Goal: Task Accomplishment & Management: Use online tool/utility

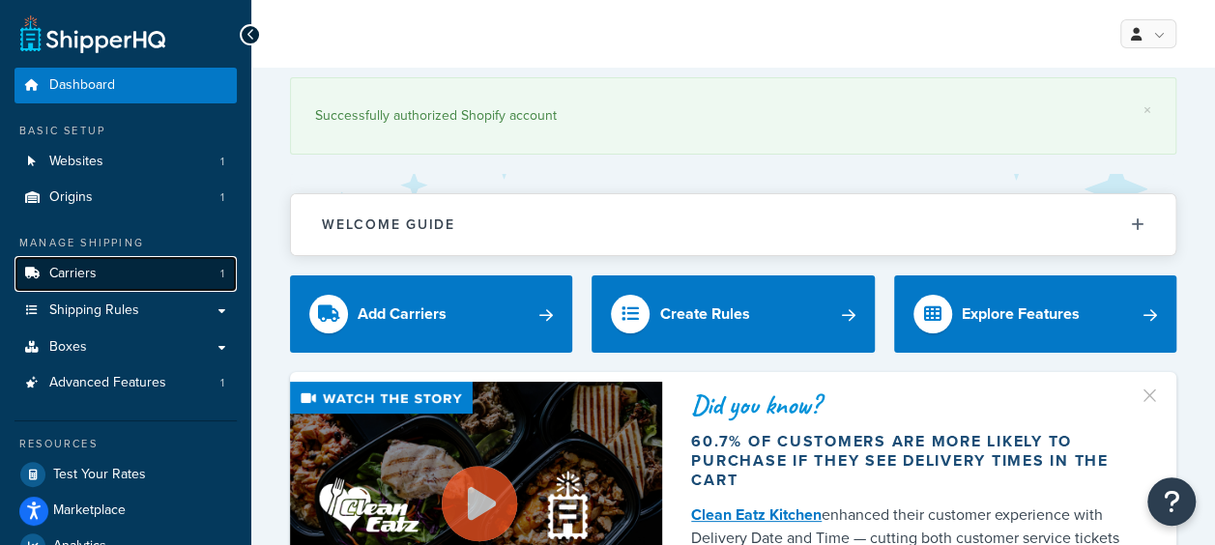
click at [99, 278] on link "Carriers 1" at bounding box center [125, 274] width 222 height 36
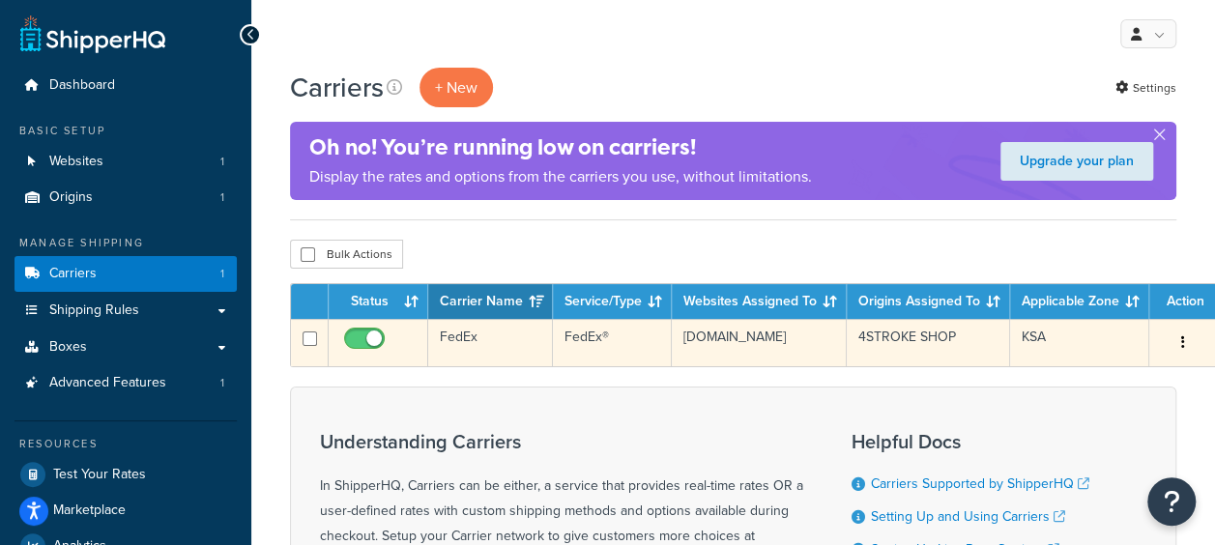
click at [1173, 336] on button "button" at bounding box center [1183, 343] width 27 height 31
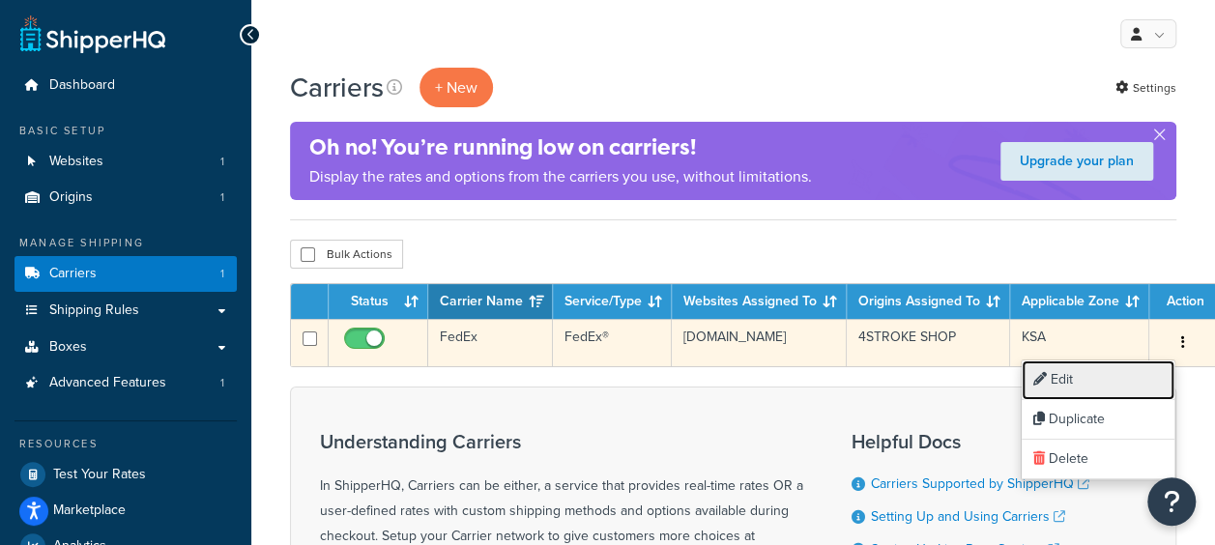
click at [1083, 377] on link "Edit" at bounding box center [1098, 381] width 153 height 40
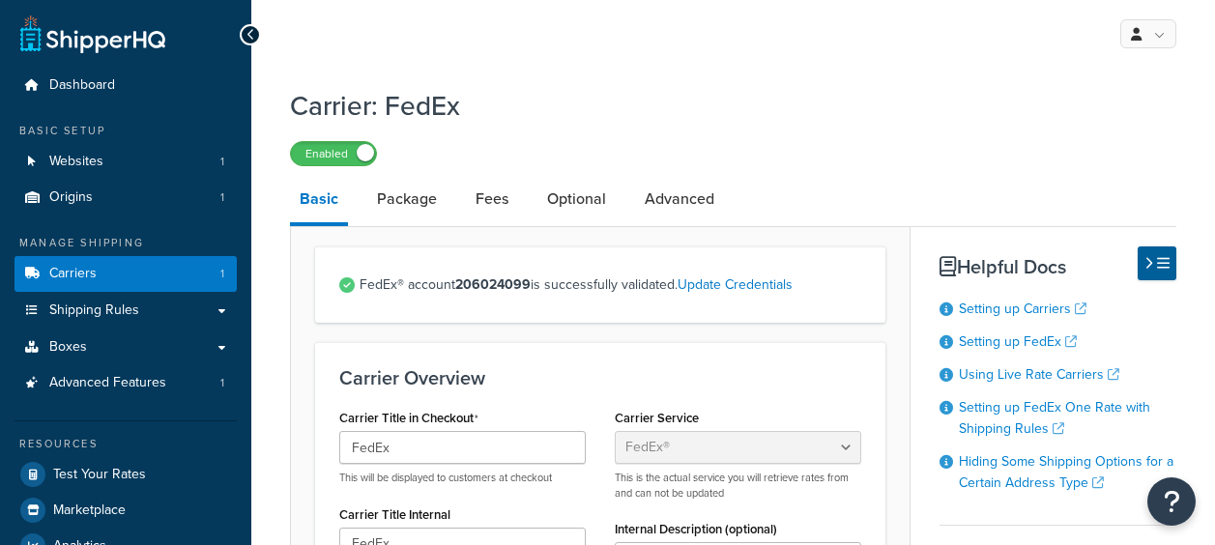
select select "fedEx"
select select "REGULAR_PICKUP"
select select "YOUR_PACKAGING"
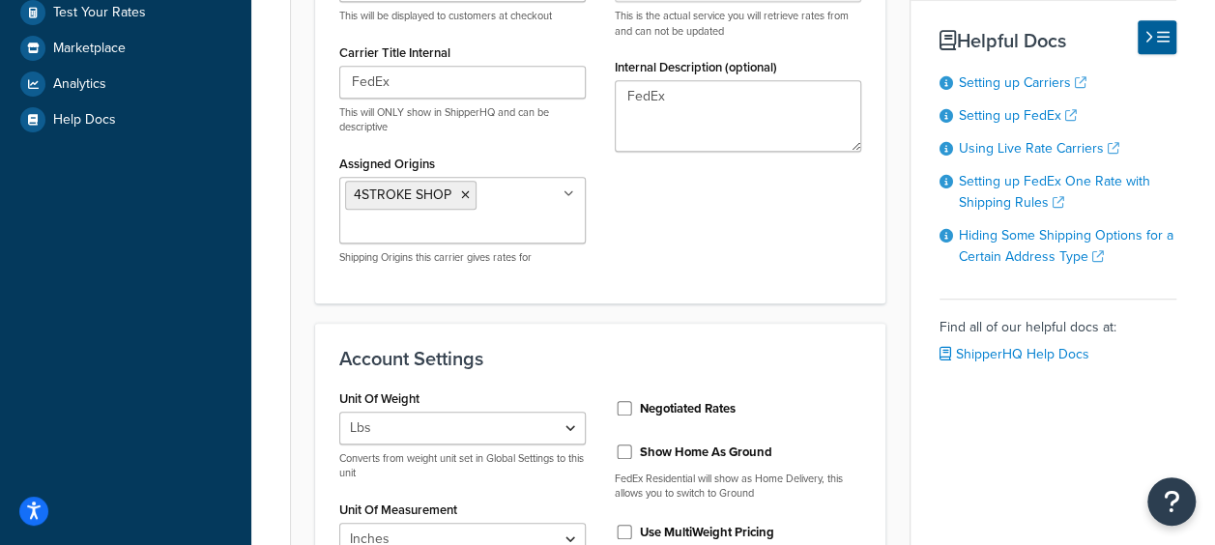
scroll to position [580, 0]
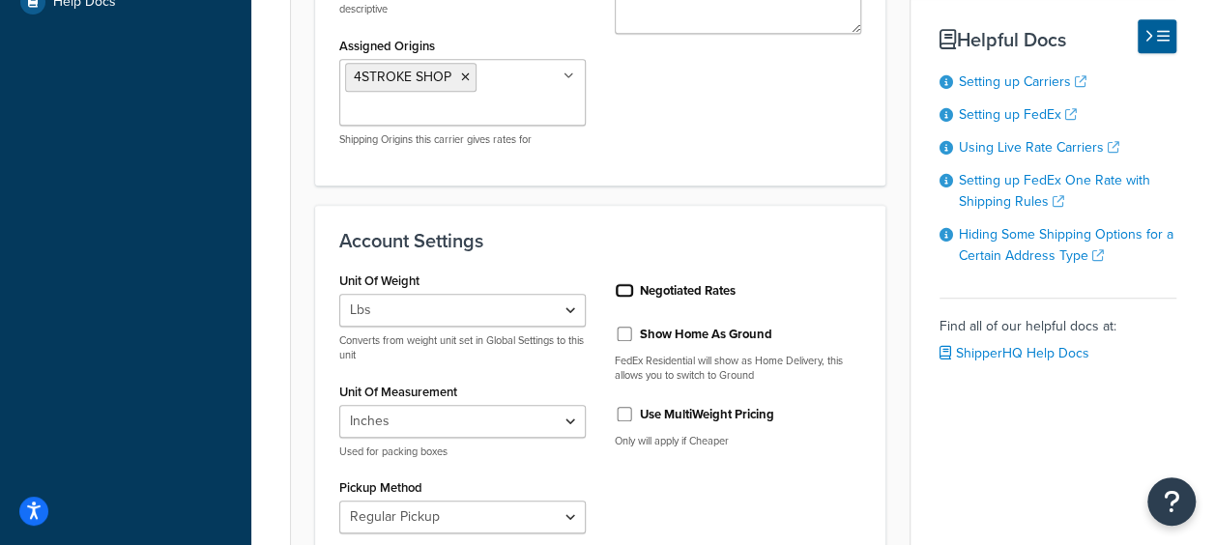
click at [624, 288] on input "Negotiated Rates" at bounding box center [624, 290] width 19 height 14
checkbox input "true"
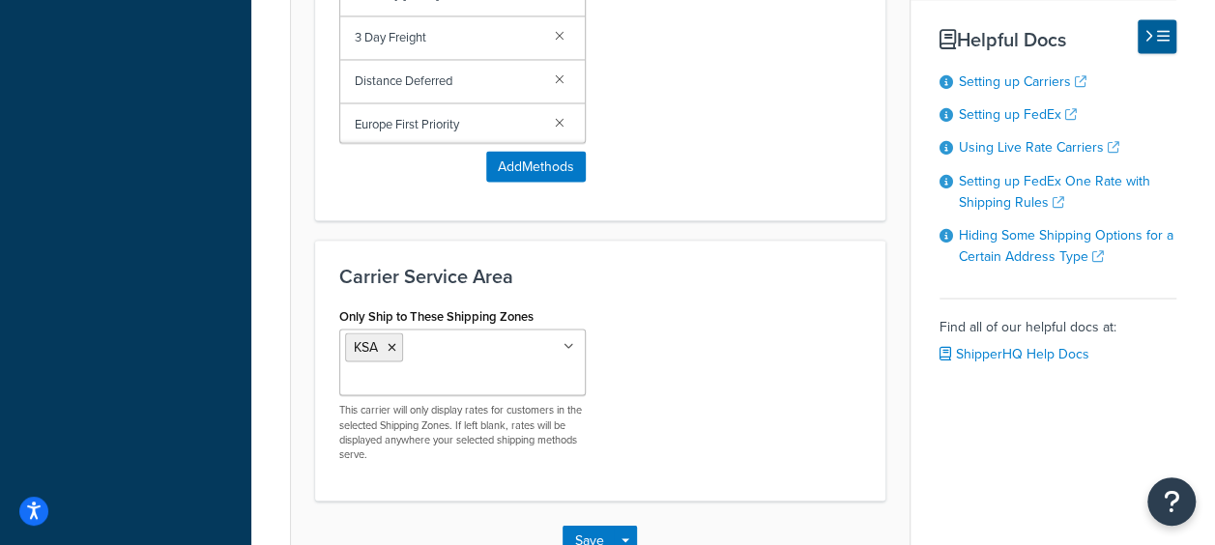
scroll to position [1781, 0]
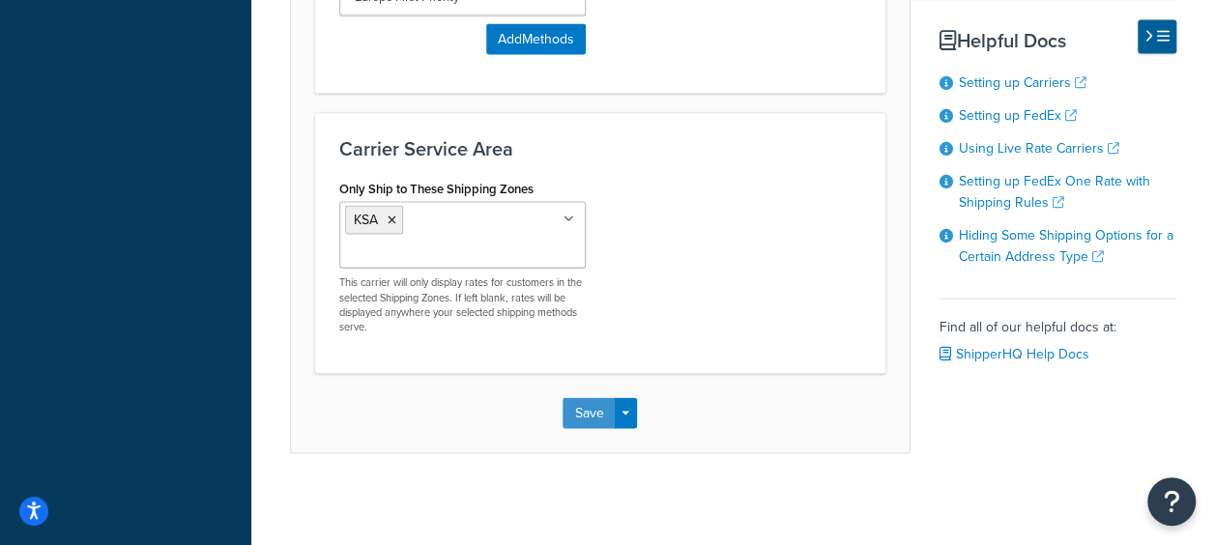
click at [590, 408] on button "Save" at bounding box center [589, 412] width 52 height 31
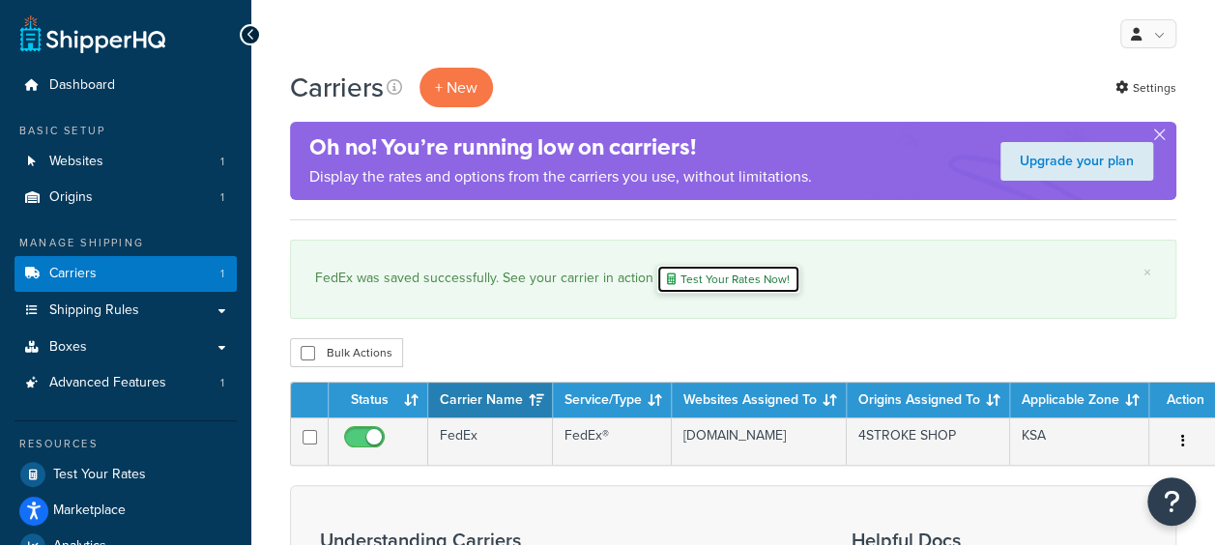
click at [710, 278] on link "Test Your Rates Now!" at bounding box center [728, 279] width 144 height 29
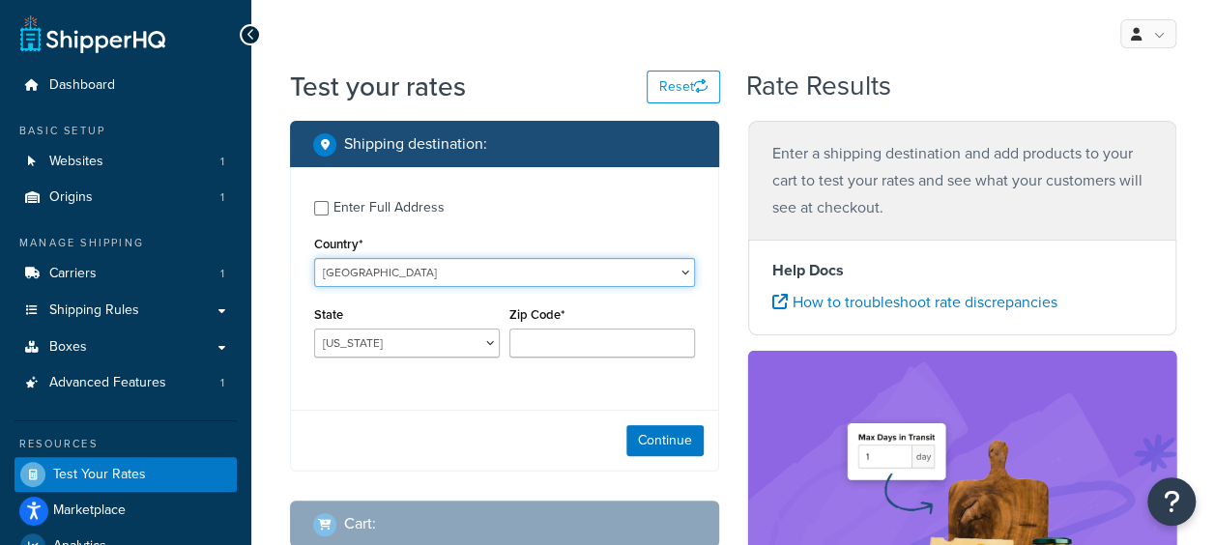
click at [413, 272] on select "[GEOGRAPHIC_DATA] [GEOGRAPHIC_DATA] [GEOGRAPHIC_DATA] [GEOGRAPHIC_DATA] [GEOGRA…" at bounding box center [504, 272] width 381 height 29
select select "SA"
click at [314, 258] on select "[GEOGRAPHIC_DATA] [GEOGRAPHIC_DATA] [GEOGRAPHIC_DATA] [GEOGRAPHIC_DATA] [GEOGRA…" at bounding box center [504, 272] width 381 height 29
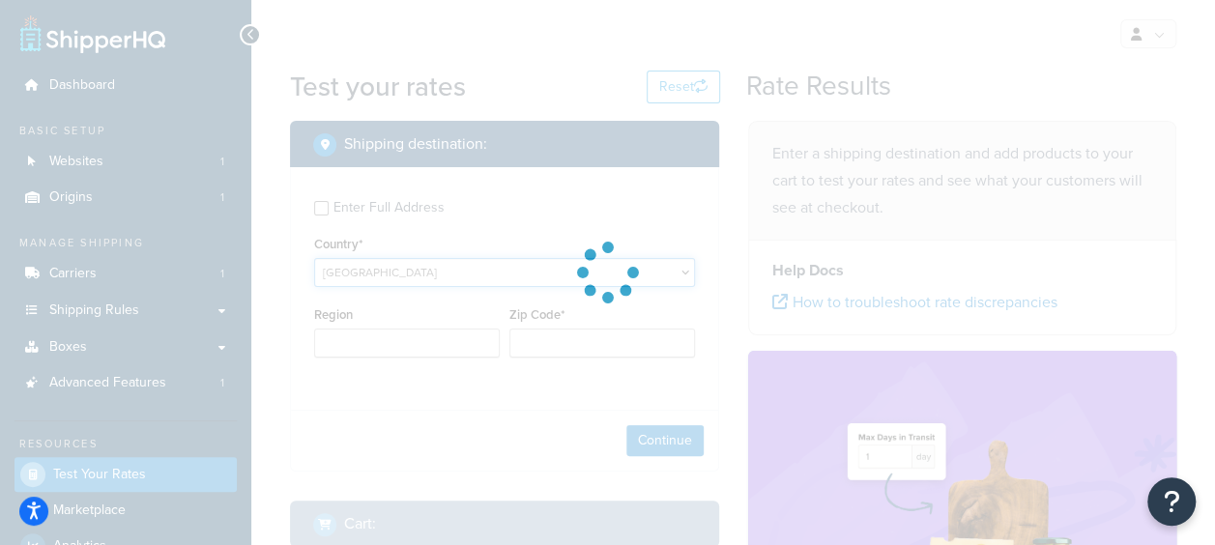
type input "AL"
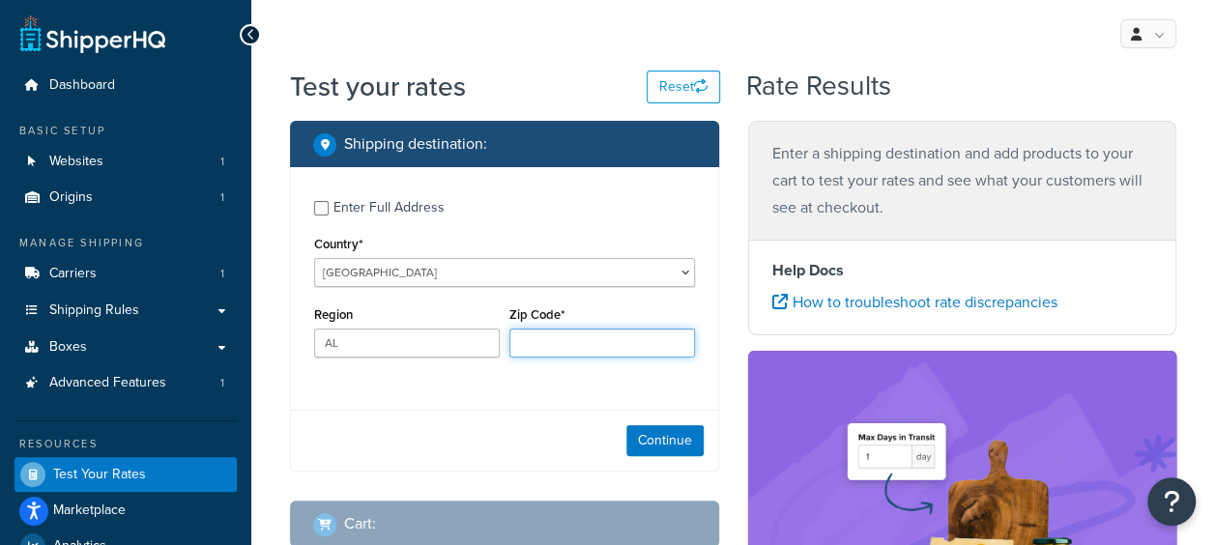
click at [531, 344] on input "Zip Code*" at bounding box center [602, 343] width 186 height 29
type input "32424"
click at [562, 347] on input "Zip Code*" at bounding box center [602, 343] width 186 height 29
type input "32424"
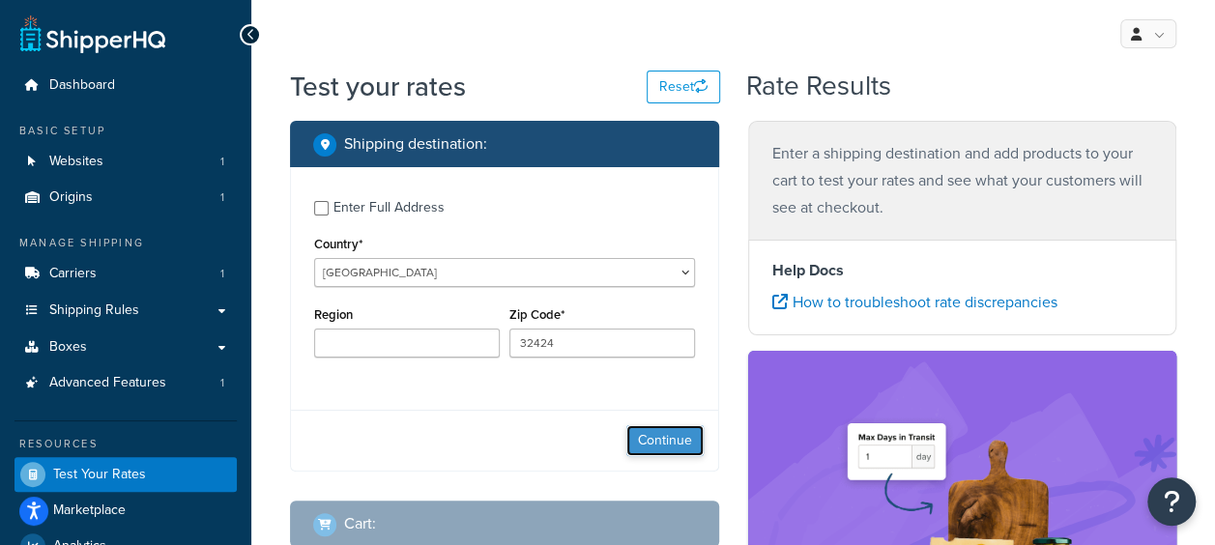
click at [665, 443] on button "Continue" at bounding box center [664, 440] width 77 height 31
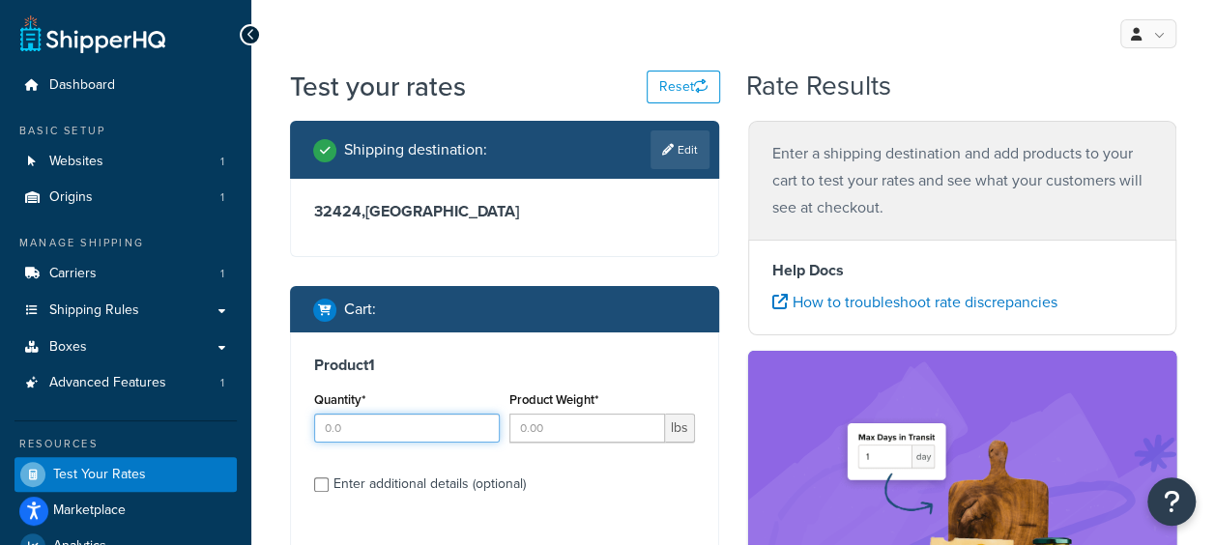
click at [443, 439] on input "Quantity*" at bounding box center [407, 428] width 186 height 29
type input "1"
click at [479, 423] on input "1" at bounding box center [407, 428] width 186 height 29
click at [681, 429] on span "lbs" at bounding box center [680, 428] width 30 height 29
type input "1"
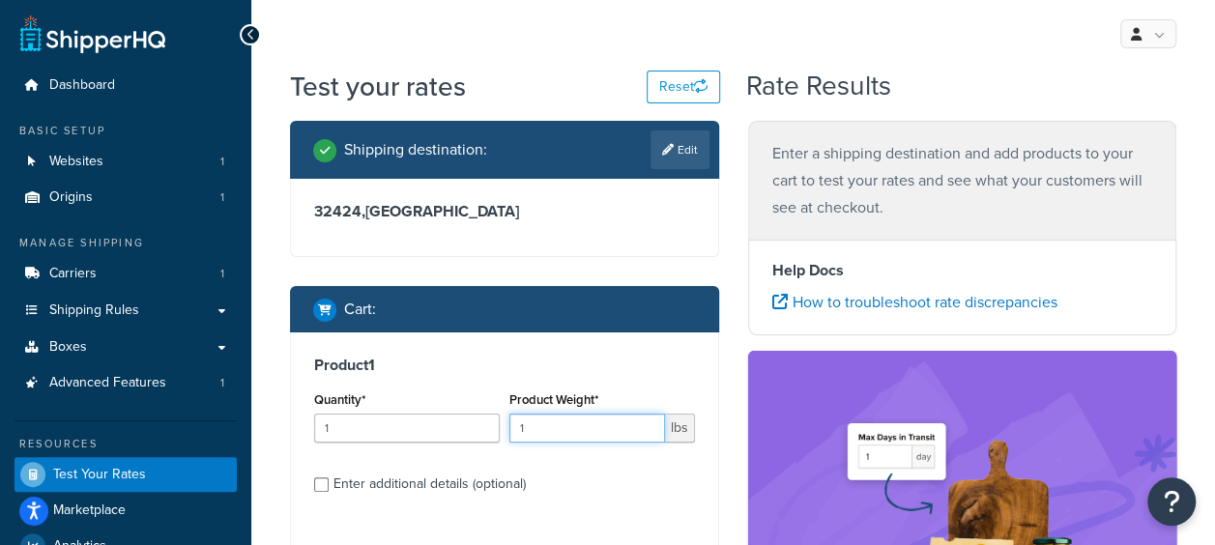
click at [646, 425] on input "1" at bounding box center [587, 428] width 156 height 29
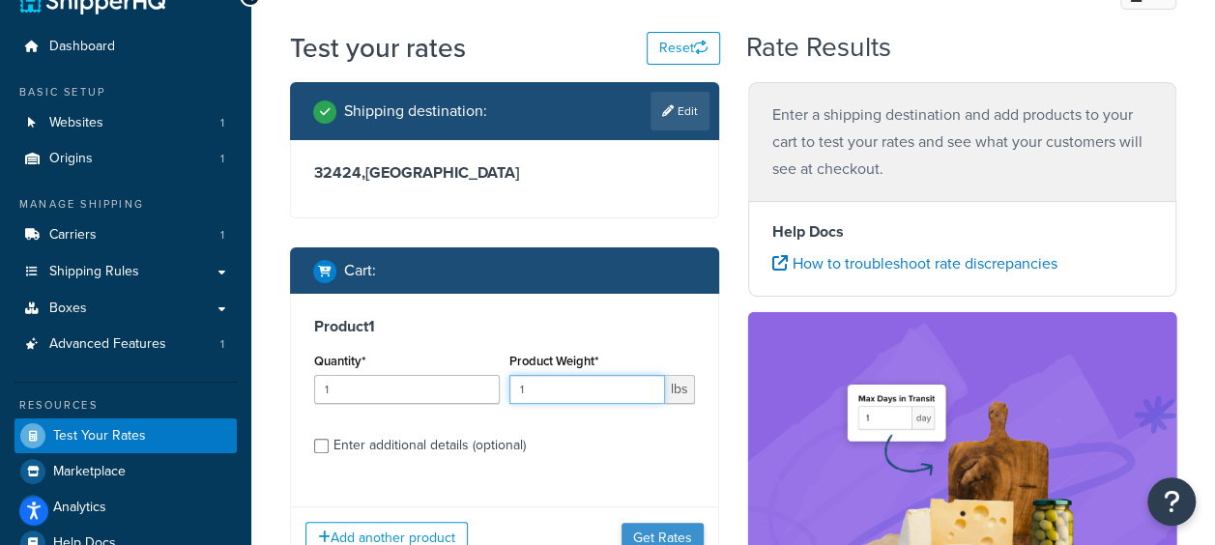
scroll to position [97, 0]
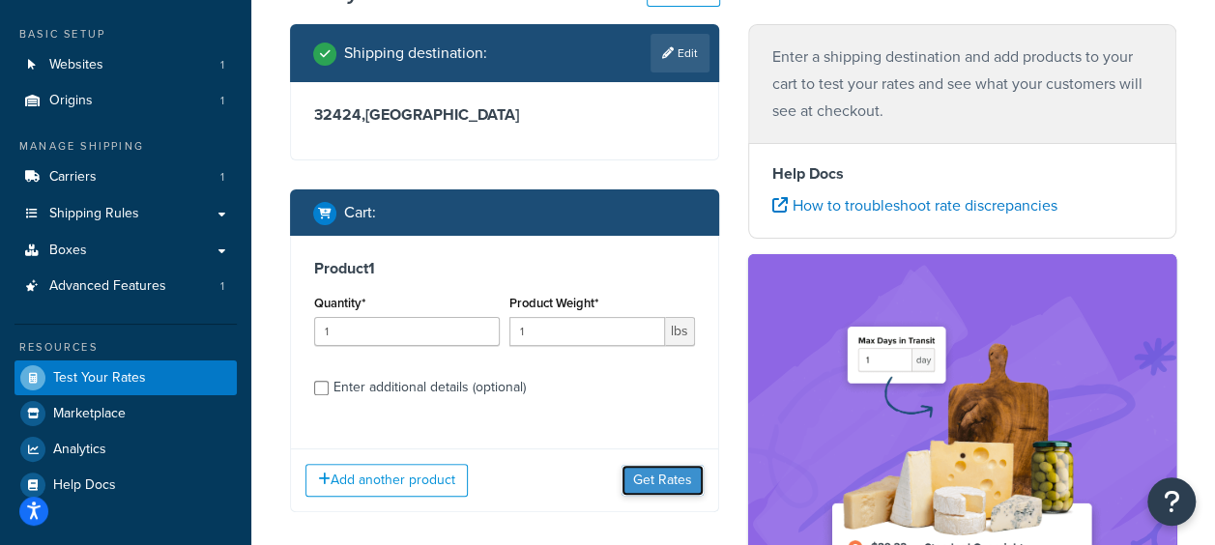
click at [676, 472] on button "Get Rates" at bounding box center [663, 480] width 82 height 31
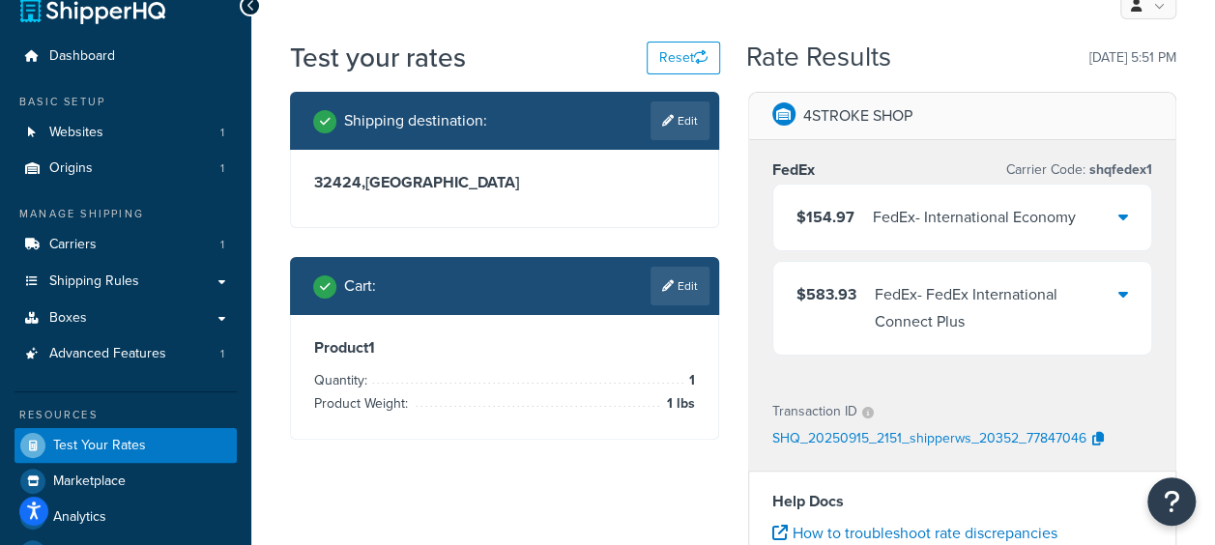
scroll to position [0, 0]
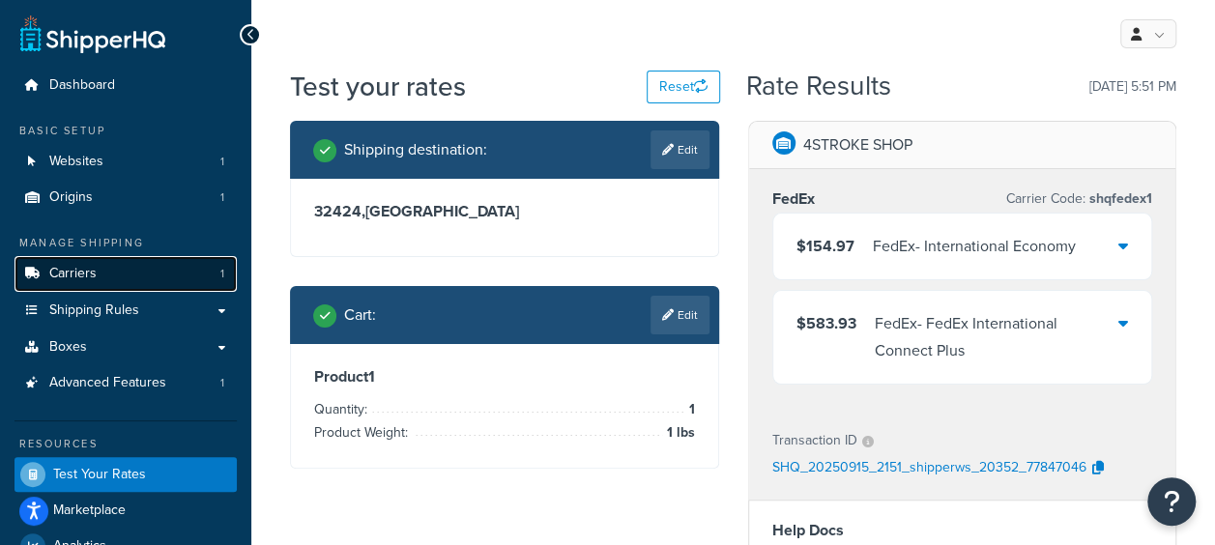
click at [126, 281] on link "Carriers 1" at bounding box center [125, 274] width 222 height 36
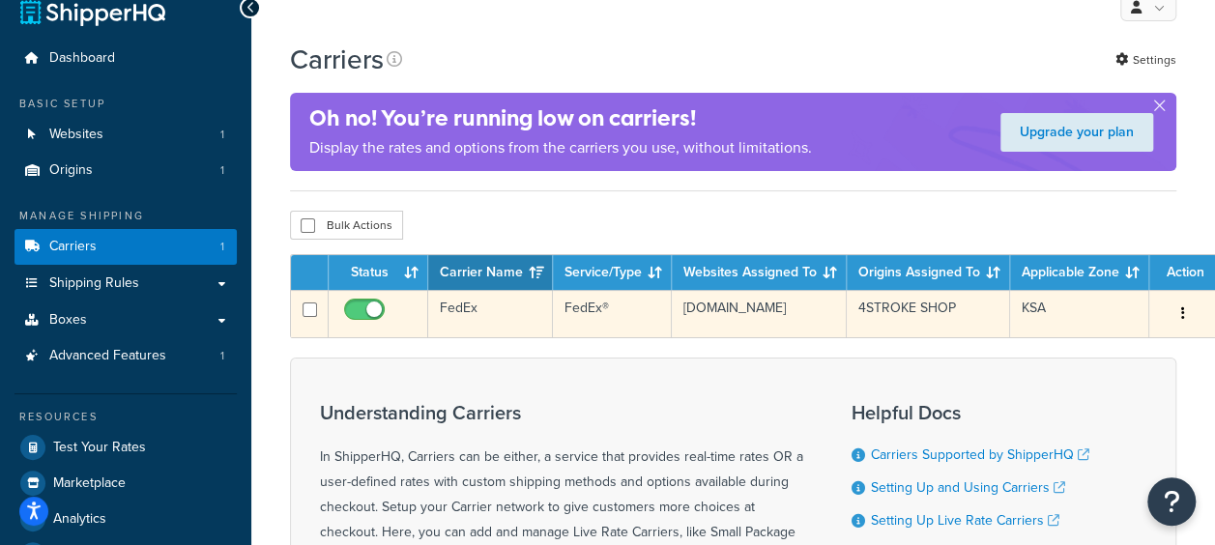
scroll to position [97, 0]
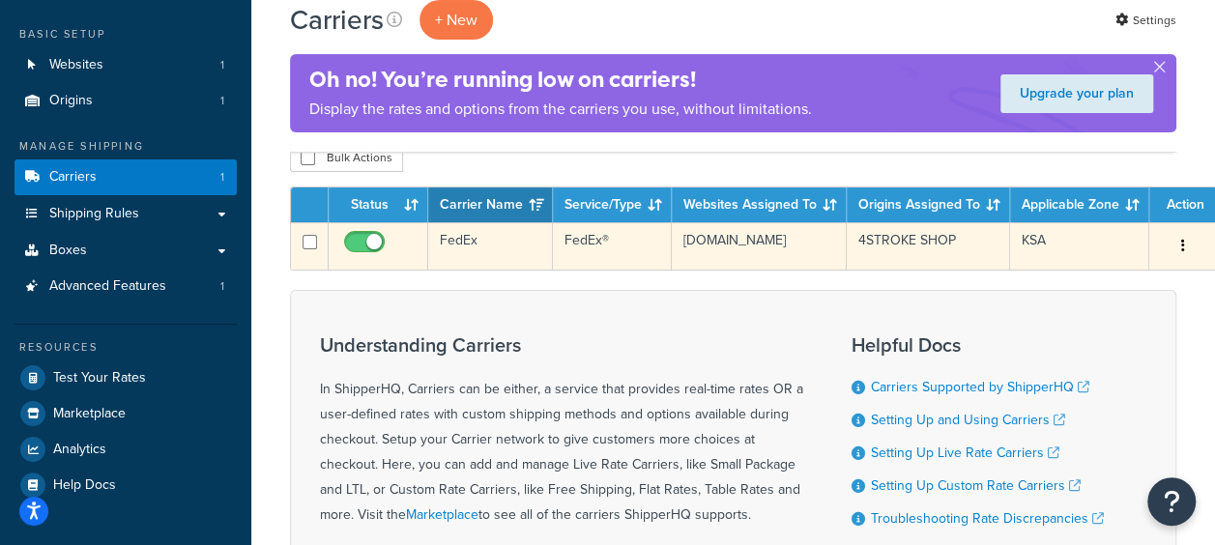
click at [588, 255] on td "FedEx®" at bounding box center [612, 245] width 119 height 47
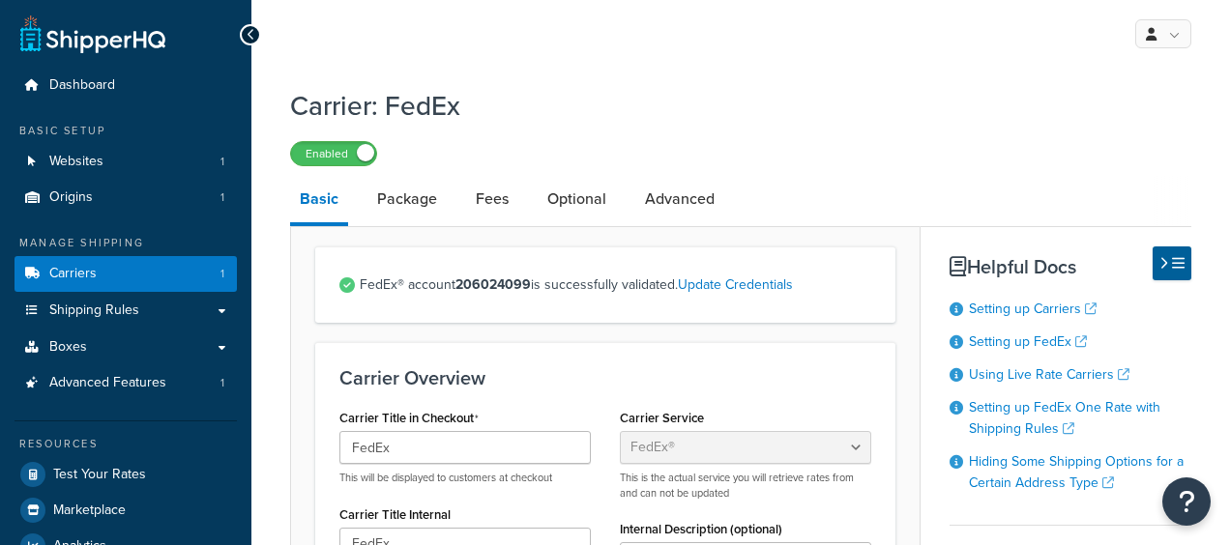
select select "fedEx"
select select "REGULAR_PICKUP"
select select "YOUR_PACKAGING"
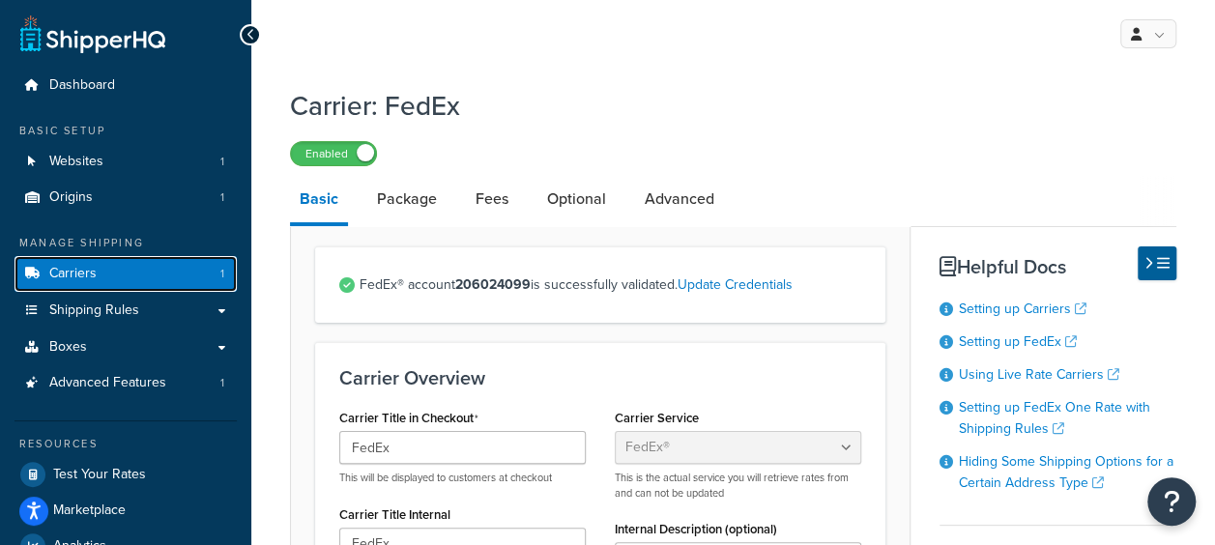
click at [94, 270] on span "Carriers" at bounding box center [72, 274] width 47 height 16
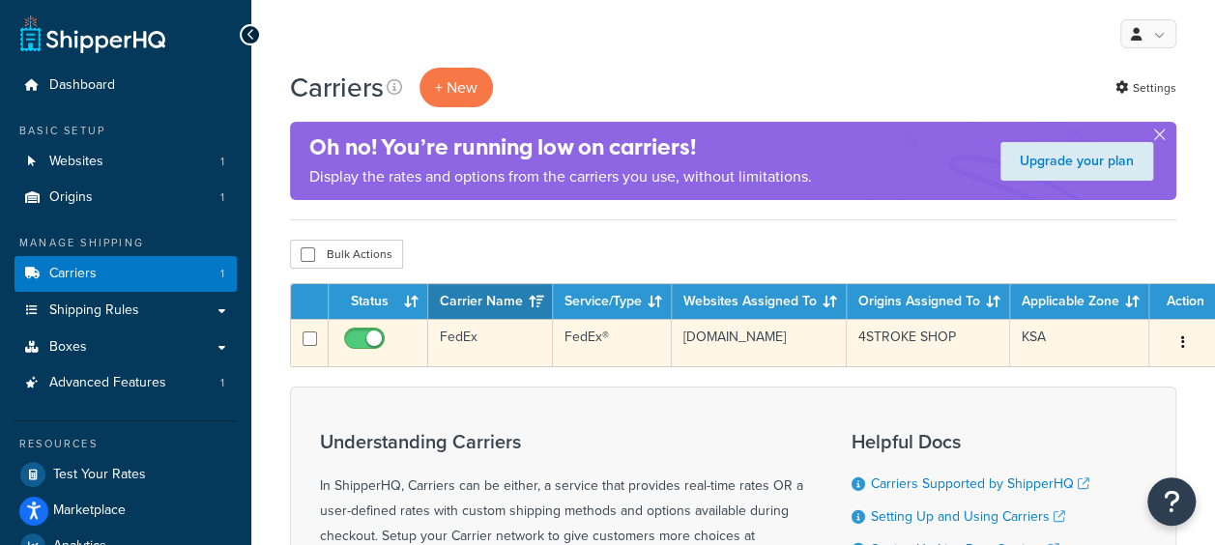
click at [363, 337] on input "checkbox" at bounding box center [366, 344] width 53 height 24
checkbox input "true"
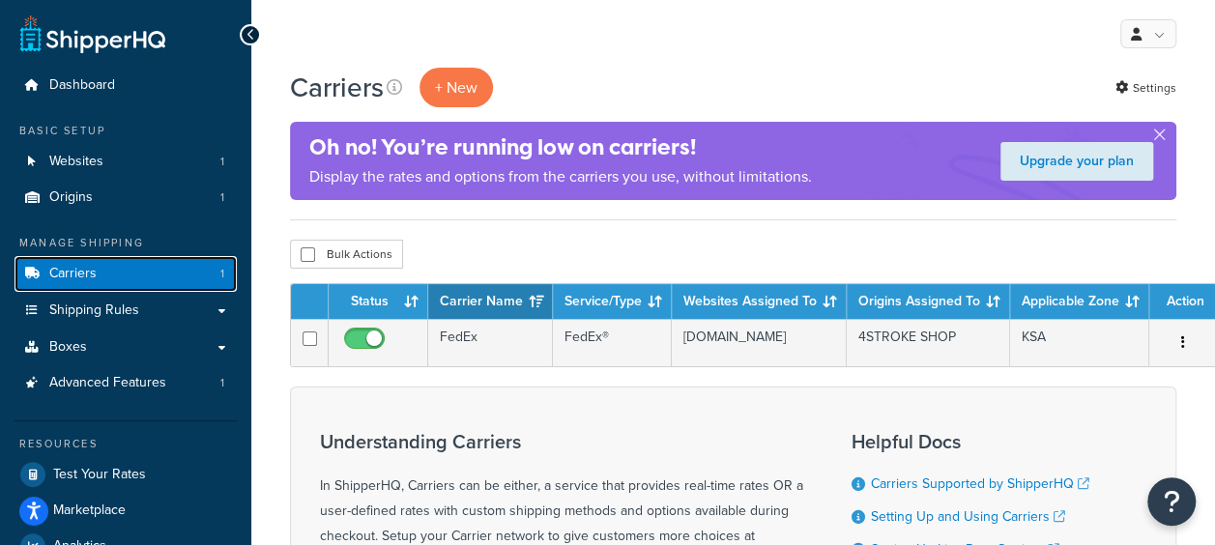
click at [115, 276] on link "Carriers 1" at bounding box center [125, 274] width 222 height 36
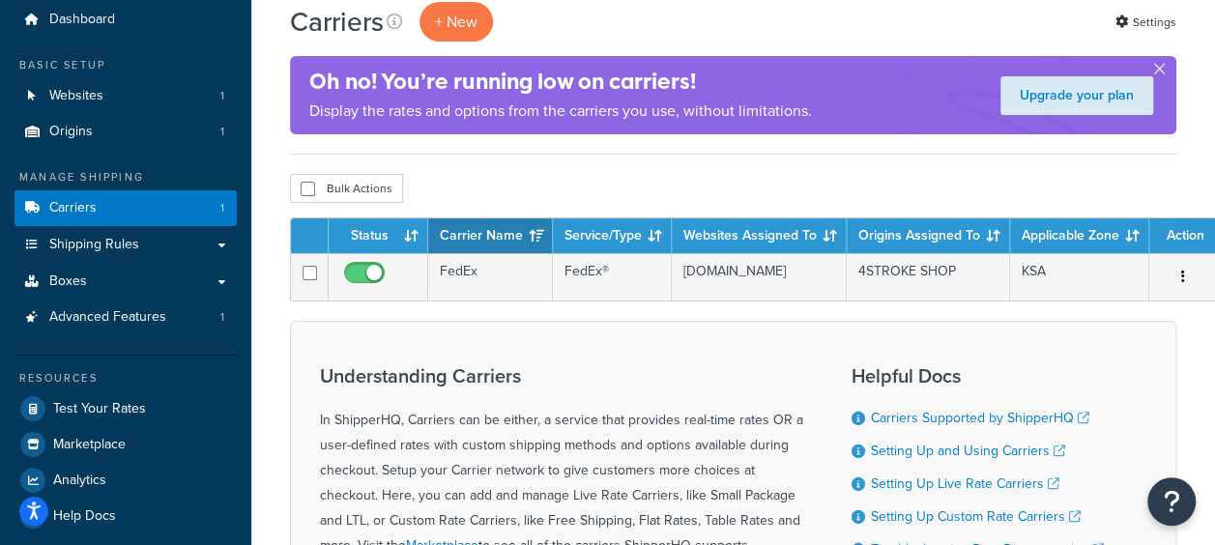
scroll to position [97, 0]
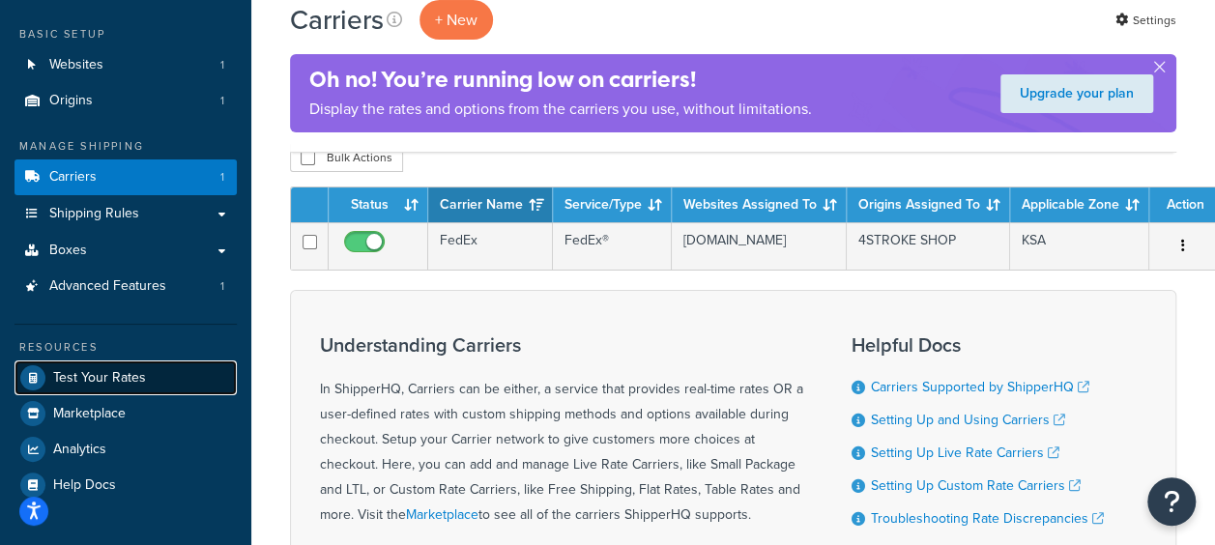
click at [106, 373] on span "Test Your Rates" at bounding box center [99, 378] width 93 height 16
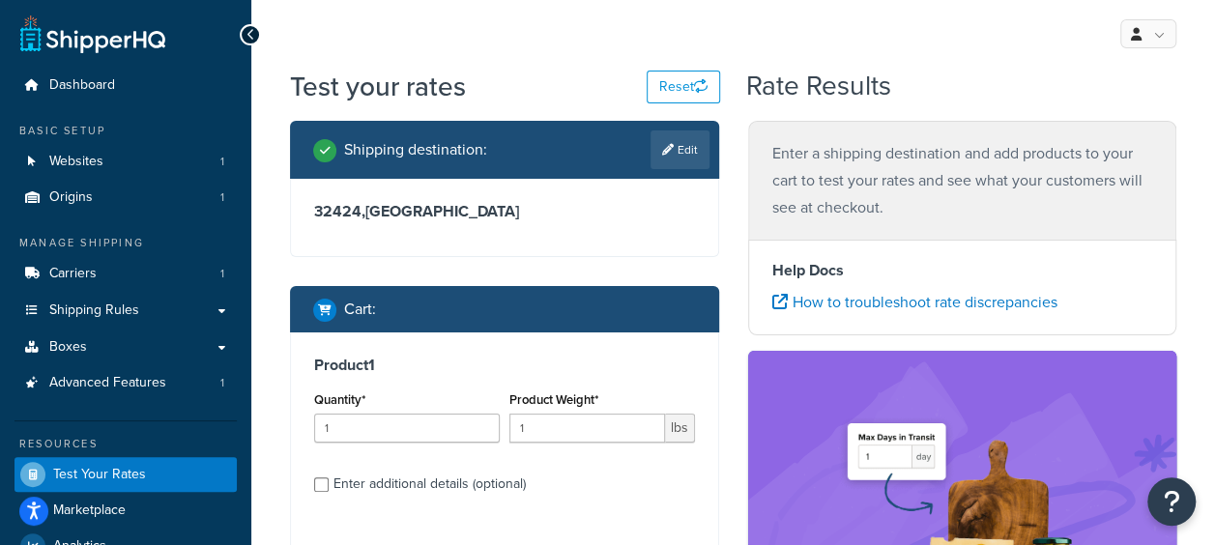
click at [675, 430] on span "lbs" at bounding box center [680, 428] width 30 height 29
click at [520, 432] on input "1" at bounding box center [587, 428] width 156 height 29
click at [649, 424] on input "2" at bounding box center [587, 428] width 156 height 29
type input "1"
click at [649, 436] on input "1" at bounding box center [587, 428] width 156 height 29
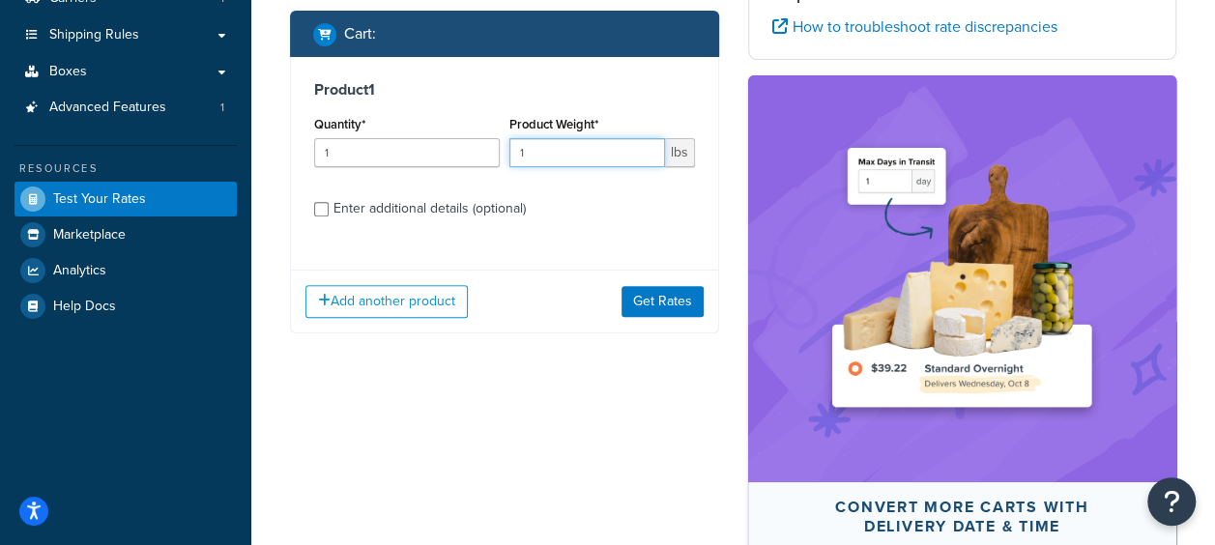
scroll to position [387, 0]
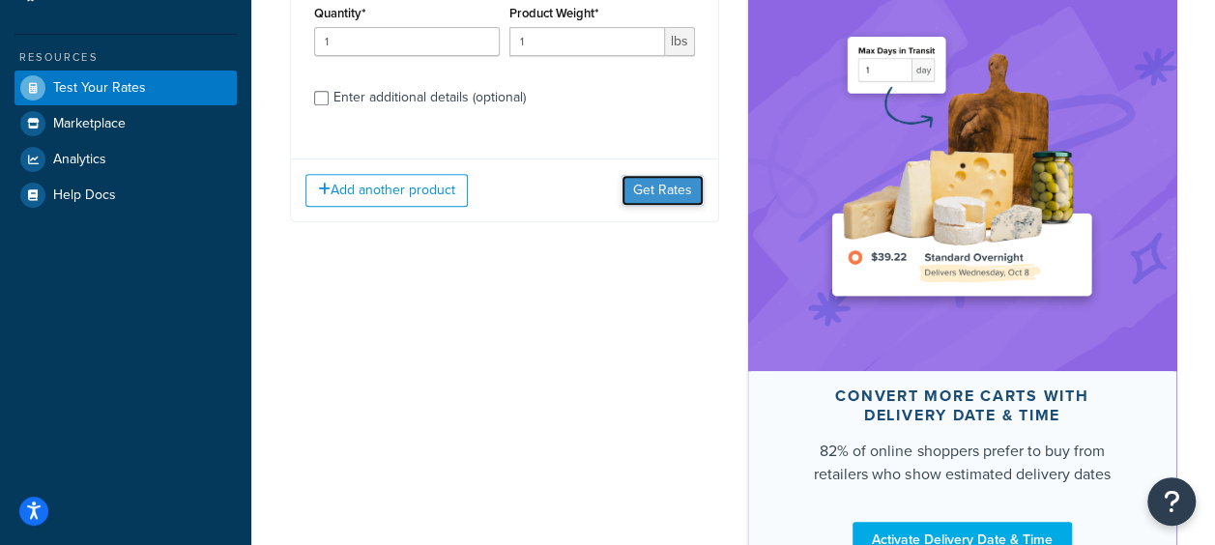
click at [671, 196] on button "Get Rates" at bounding box center [663, 190] width 82 height 31
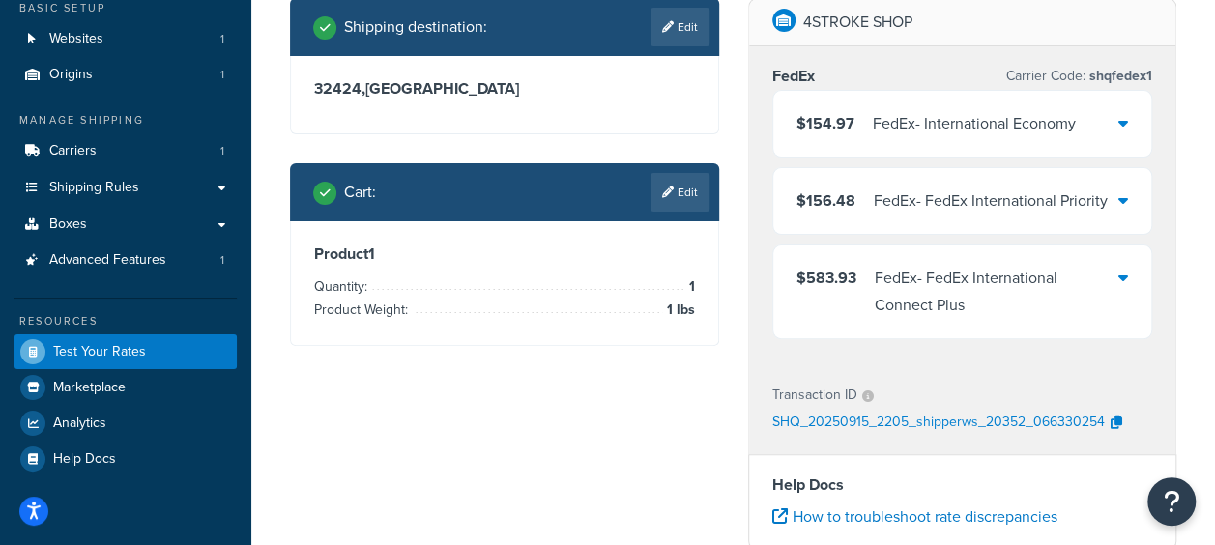
scroll to position [0, 0]
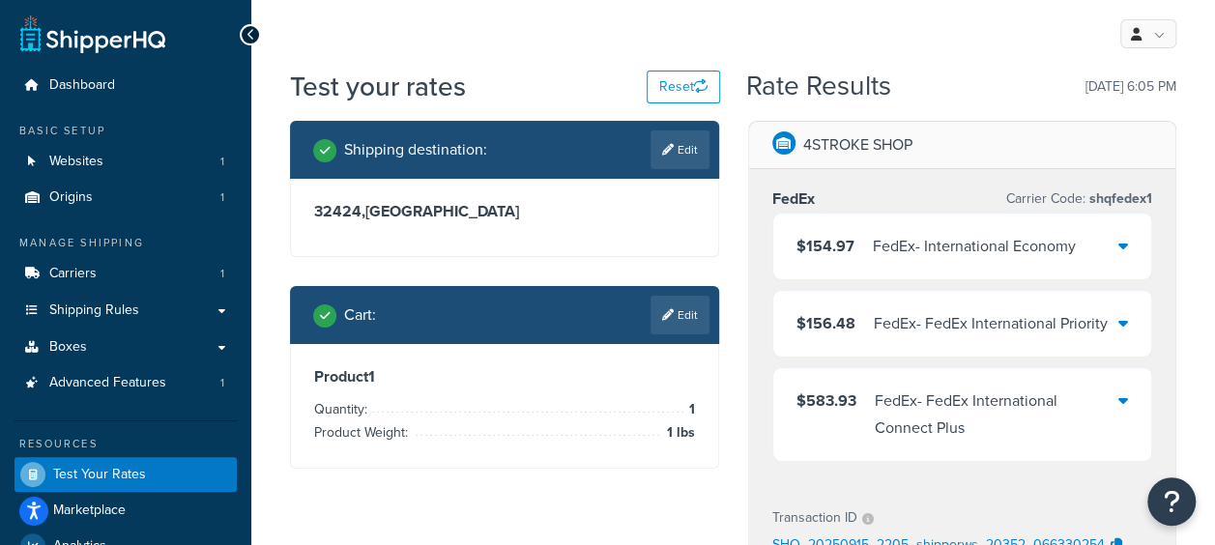
click at [1127, 323] on icon at bounding box center [1123, 322] width 10 height 15
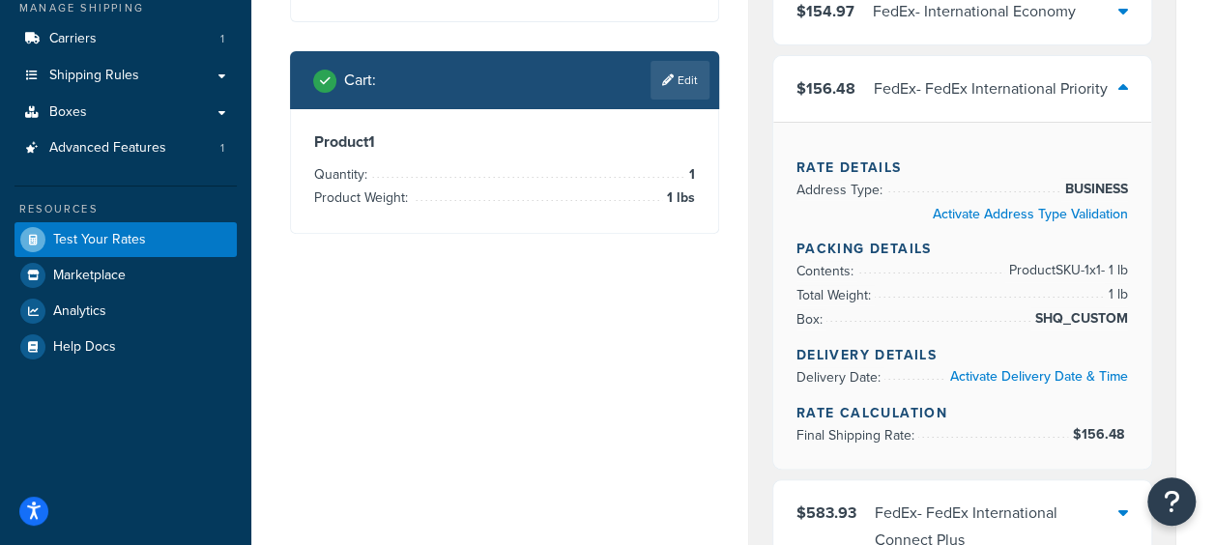
scroll to position [193, 0]
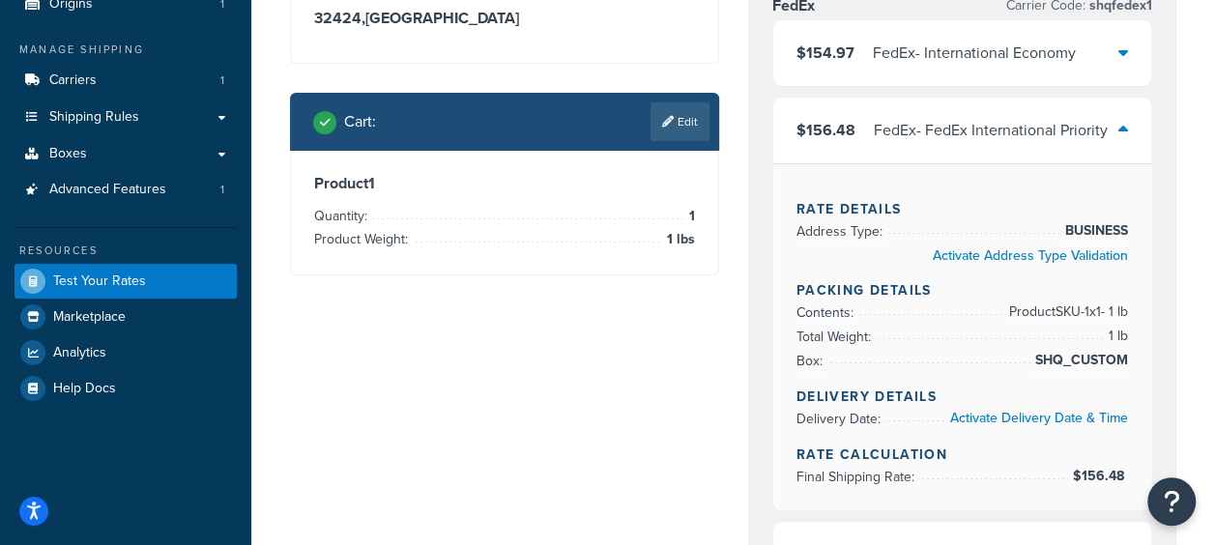
click at [1115, 126] on div "$156.48 FedEx - FedEx International Priority" at bounding box center [962, 131] width 379 height 66
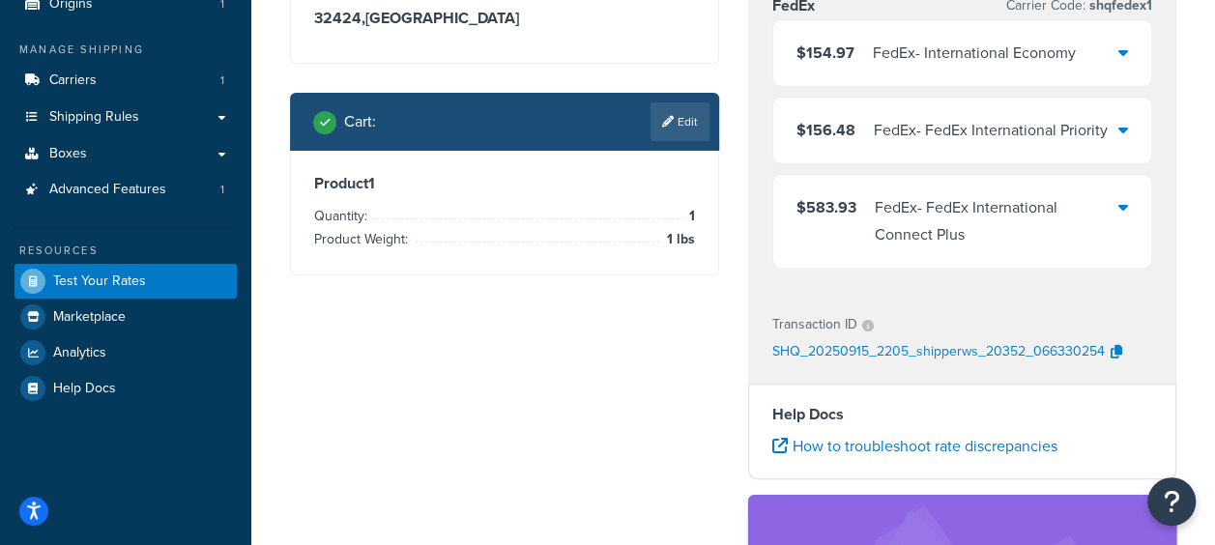
click at [1125, 44] on icon at bounding box center [1123, 51] width 10 height 15
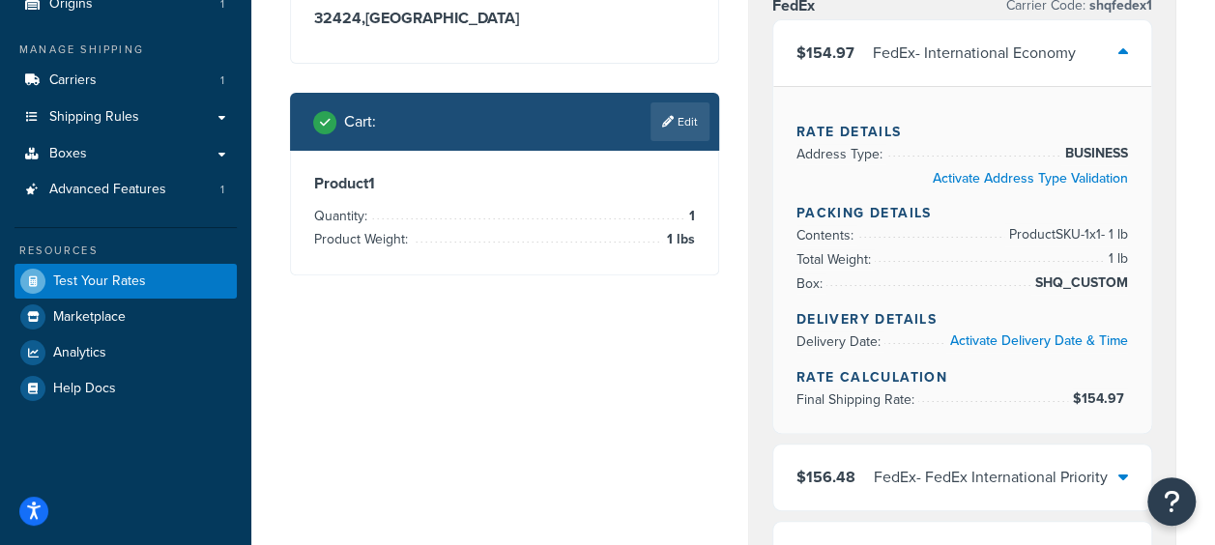
click at [1125, 44] on icon at bounding box center [1123, 51] width 10 height 15
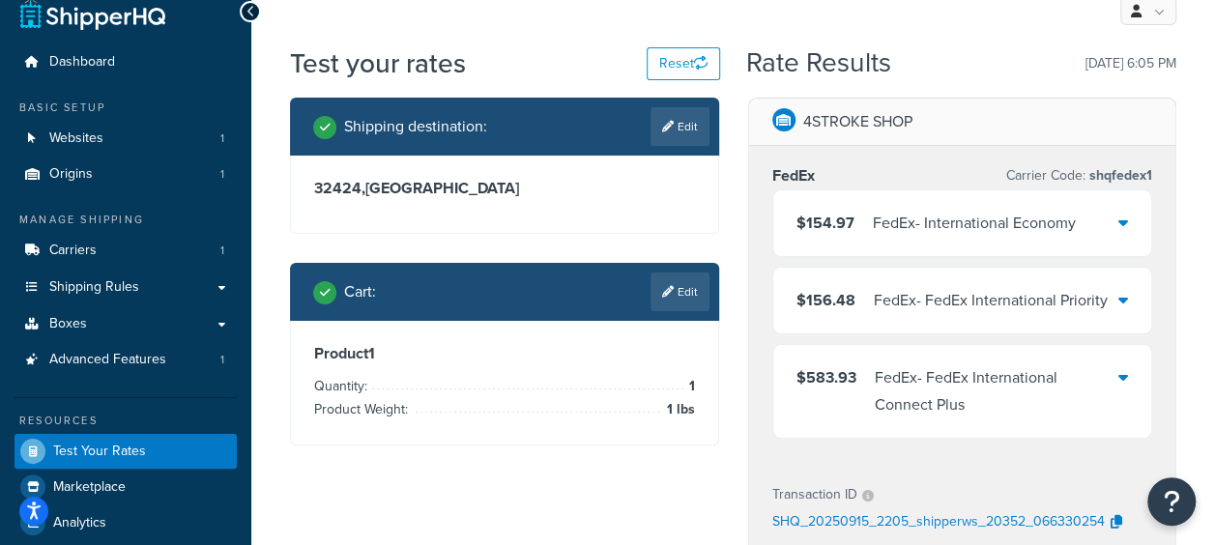
scroll to position [0, 0]
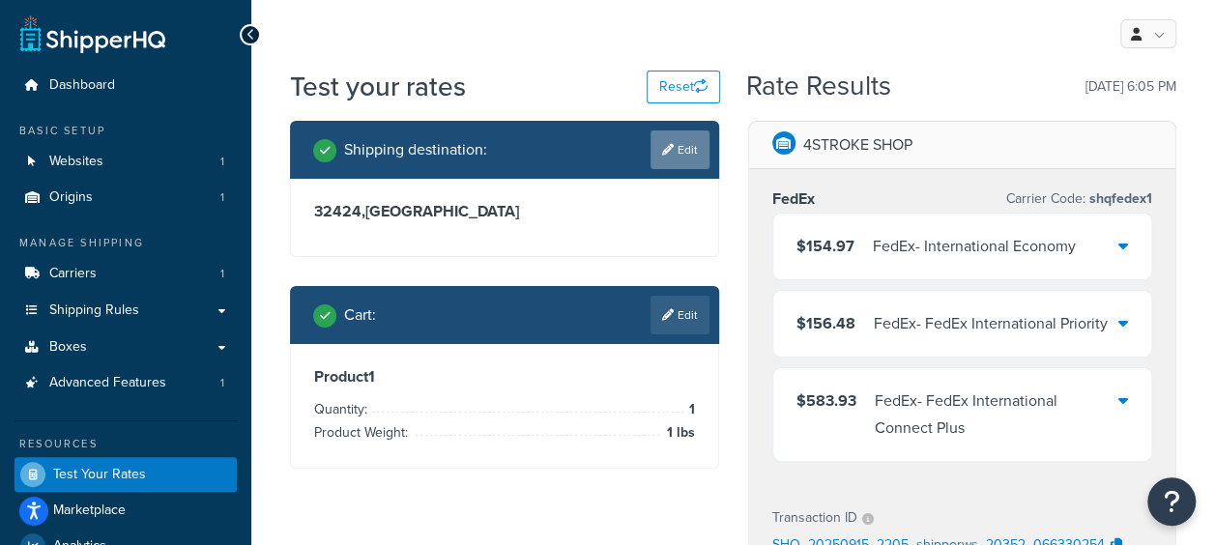
click at [679, 151] on link "Edit" at bounding box center [680, 149] width 59 height 39
select select "SA"
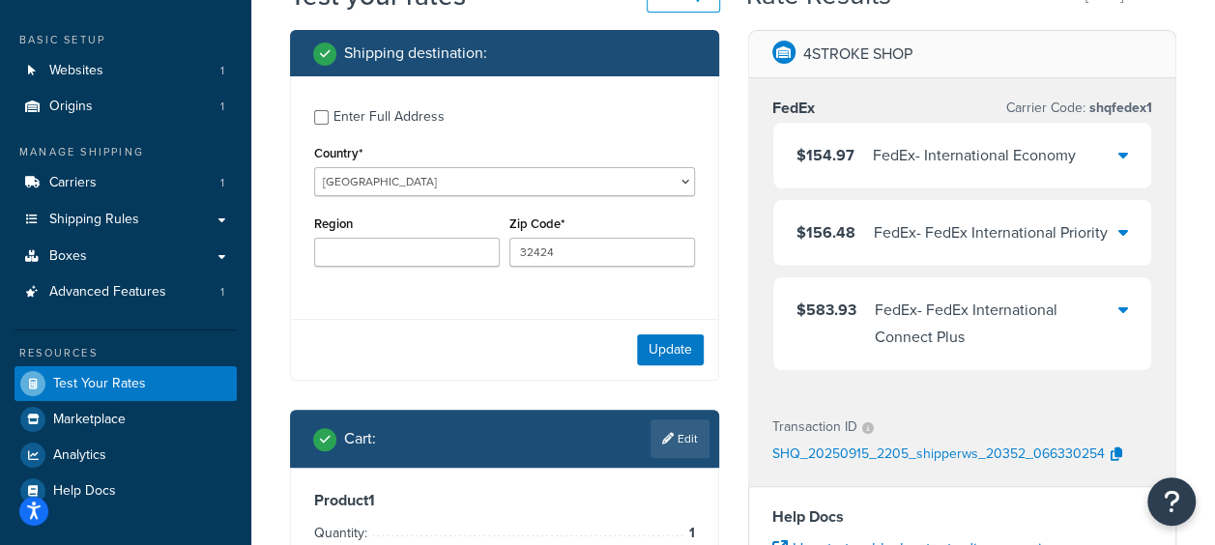
scroll to position [193, 0]
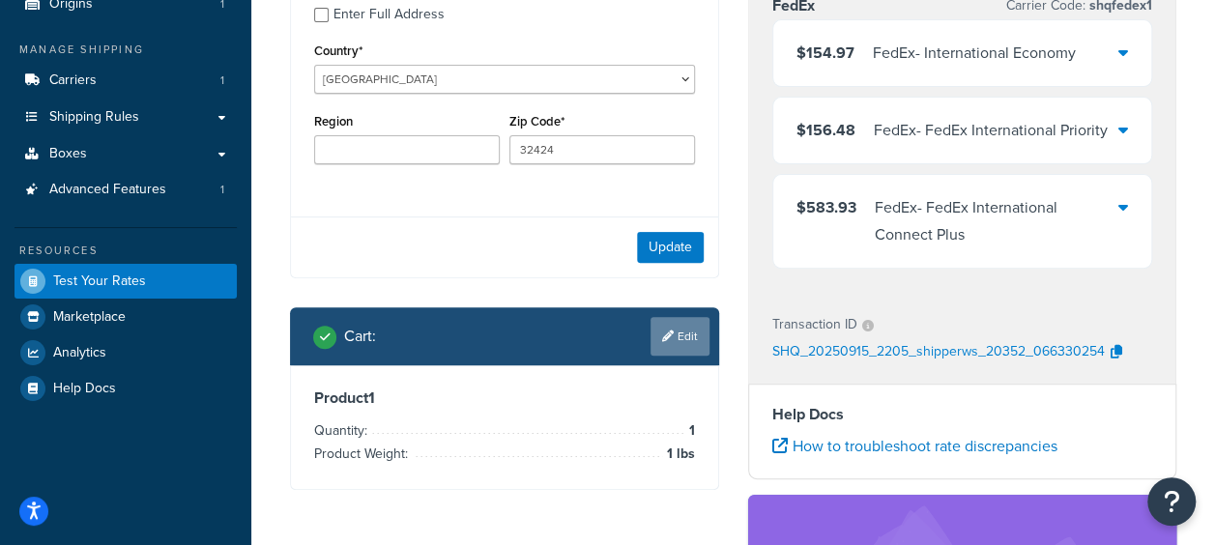
click at [658, 326] on link "Edit" at bounding box center [680, 336] width 59 height 39
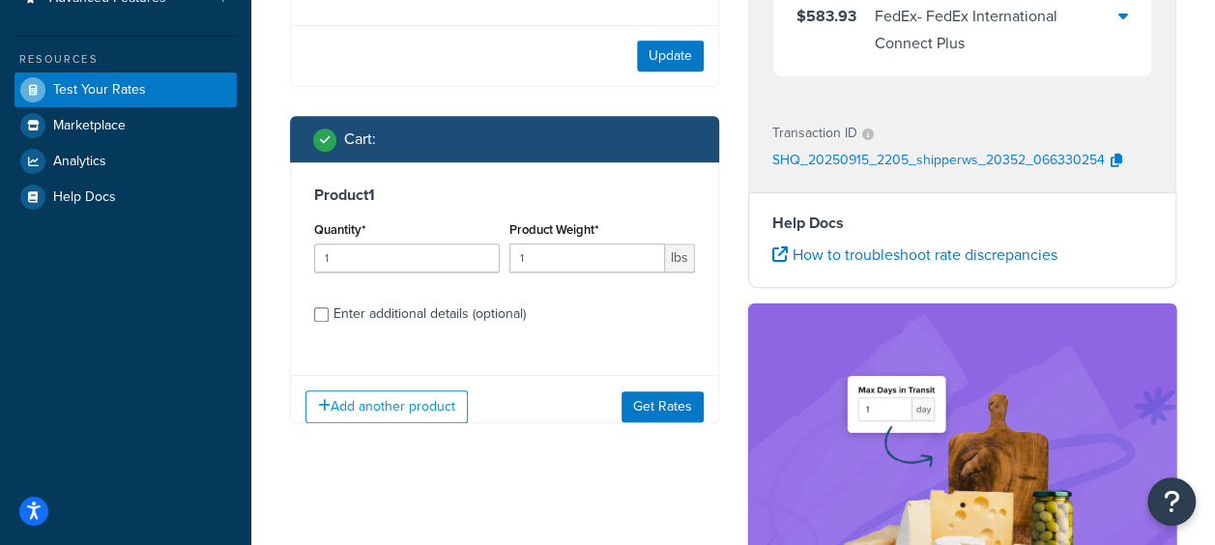
scroll to position [387, 0]
